Goal: Information Seeking & Learning: Learn about a topic

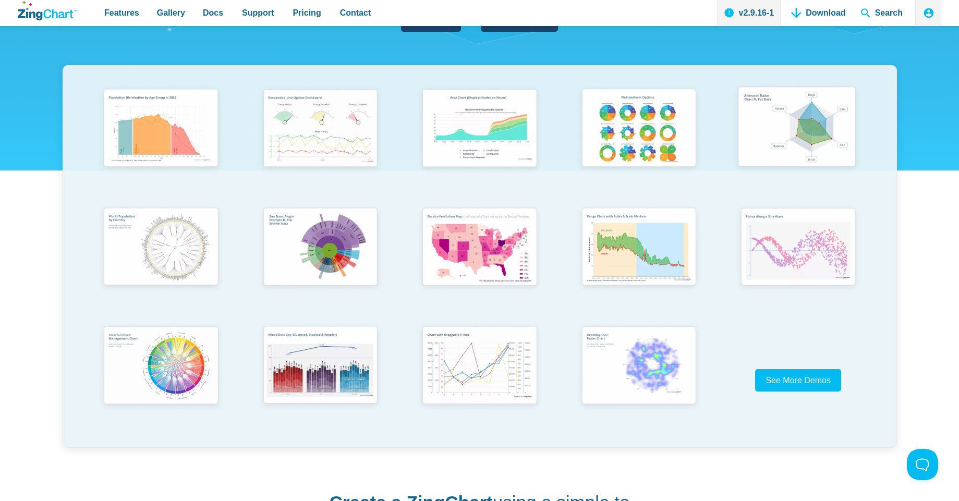
scroll to position [188, 0]
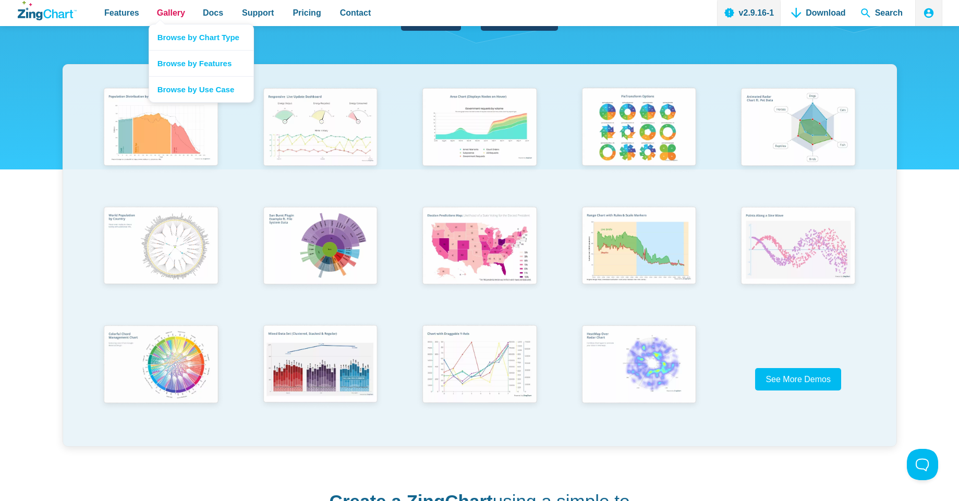
click at [169, 11] on span "Gallery" at bounding box center [171, 13] width 28 height 14
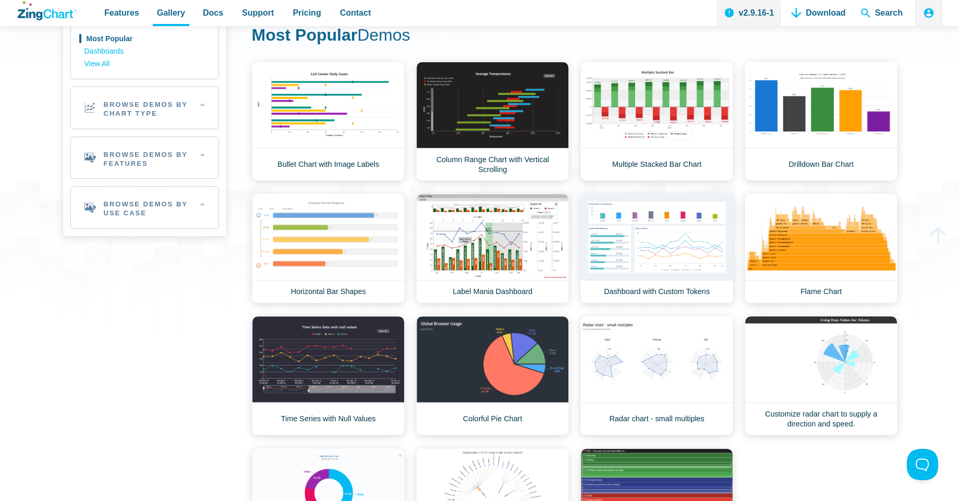
scroll to position [63, 0]
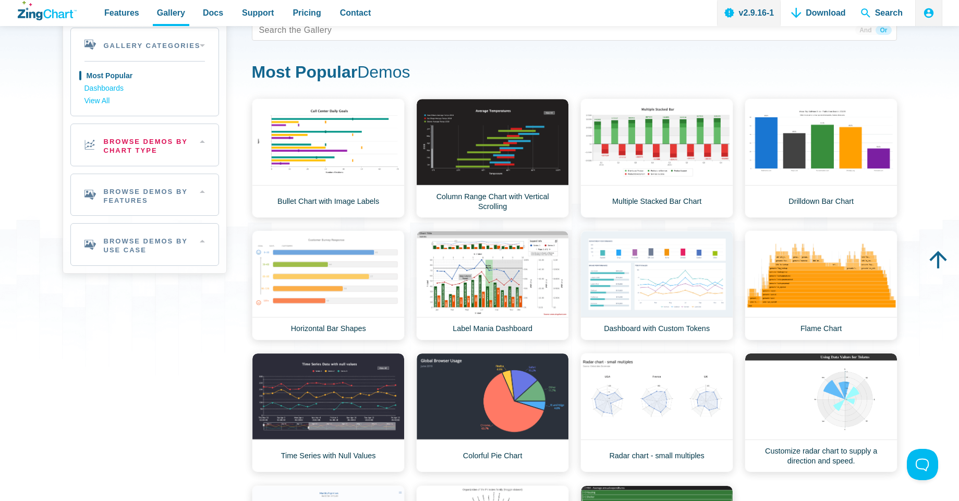
click at [175, 143] on h2 "Browse Demos By Chart Type" at bounding box center [145, 145] width 148 height 42
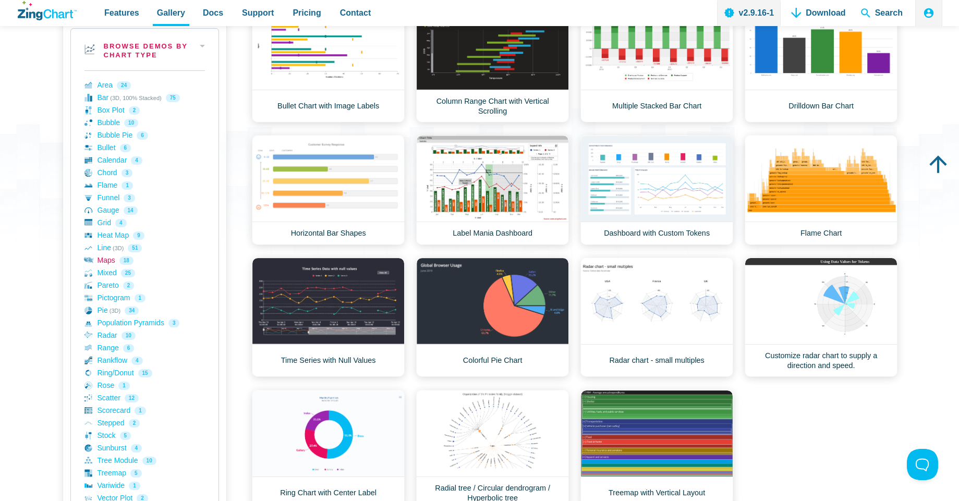
scroll to position [188, 0]
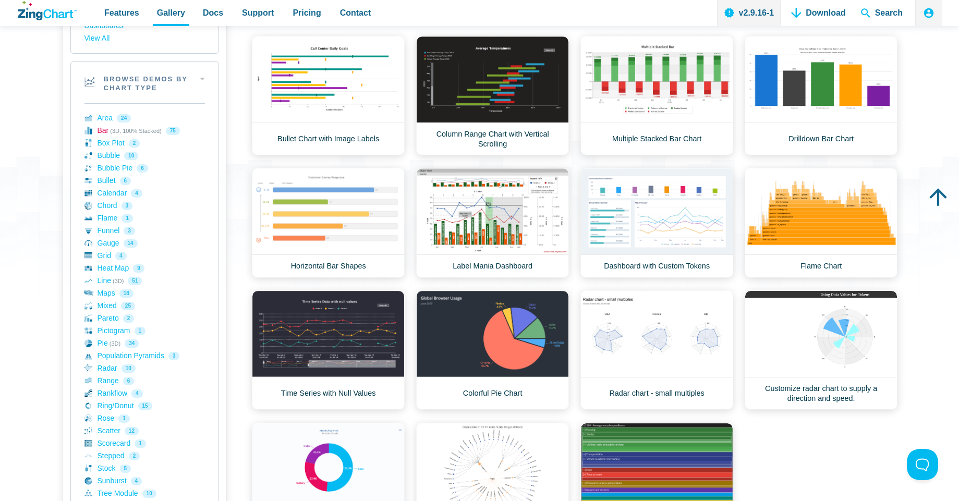
click at [103, 130] on link "Bar (3D, 100% Stacked) 75" at bounding box center [145, 131] width 121 height 13
